Goal: Find specific page/section: Find specific page/section

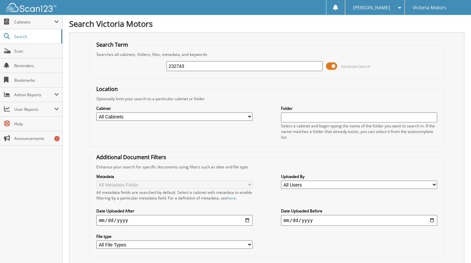
type input "232743"
drag, startPoint x: 192, startPoint y: 63, endPoint x: 78, endPoint y: 83, distance: 116.4
click at [78, 83] on div "Search Term Searches all cabinets, folders, files, metadata, and keywords 23274…" at bounding box center [266, 158] width 395 height 253
type input "232960"
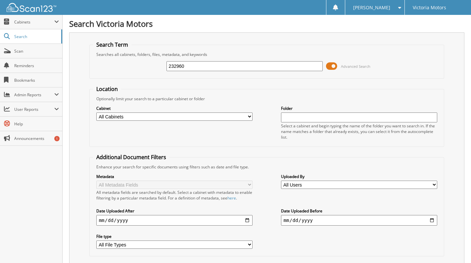
drag, startPoint x: 189, startPoint y: 66, endPoint x: 45, endPoint y: 79, distance: 144.8
click at [45, 79] on body "Megan H. Settings Logout Victoria Motors Close Cabinets" at bounding box center [235, 164] width 471 height 329
type input "233328"
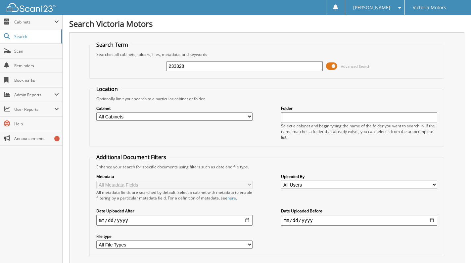
drag, startPoint x: 192, startPoint y: 68, endPoint x: 73, endPoint y: 71, distance: 119.1
click at [74, 71] on div "Search Term Searches all cabinets, folders, files, metadata, and keywords 23332…" at bounding box center [266, 158] width 395 height 253
type input "233393"
drag, startPoint x: 238, startPoint y: 65, endPoint x: 7, endPoint y: 58, distance: 231.6
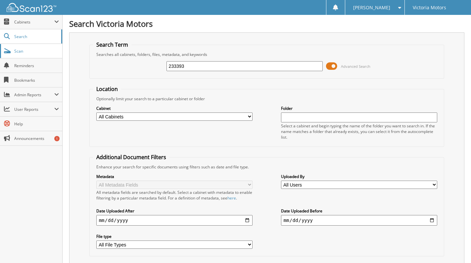
click at [7, 59] on body "Megan H. Settings Logout Victoria Motors Close Cabinets" at bounding box center [235, 164] width 471 height 329
type input "233422"
drag, startPoint x: 238, startPoint y: 69, endPoint x: 15, endPoint y: 82, distance: 222.9
click at [15, 82] on body "[PERSON_NAME] Settings Logout Victoria Motors Close Cabinets" at bounding box center [235, 164] width 471 height 329
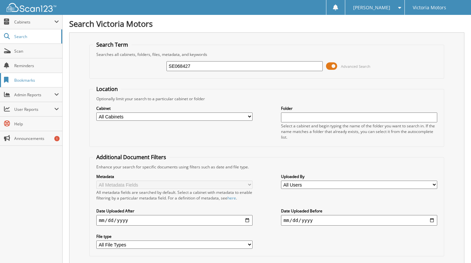
type input "SE068427"
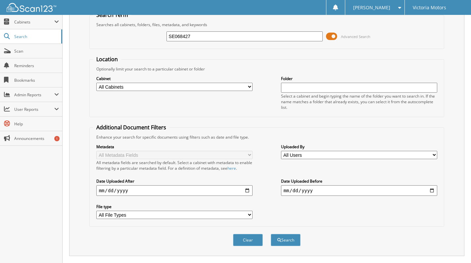
scroll to position [11, 0]
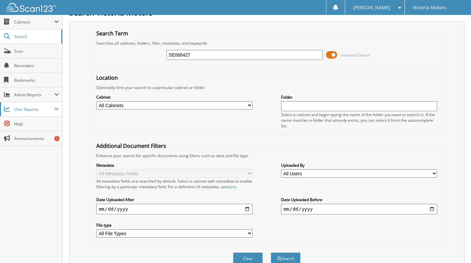
click at [30, 108] on span "User Reports" at bounding box center [34, 109] width 40 height 6
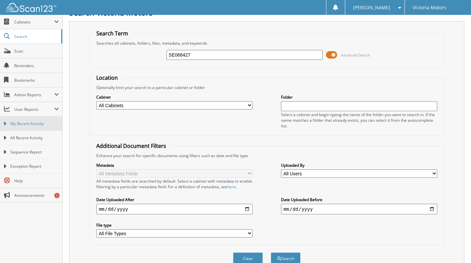
click at [28, 127] on link "My Recent Activity" at bounding box center [31, 123] width 62 height 14
